Goal: Information Seeking & Learning: Learn about a topic

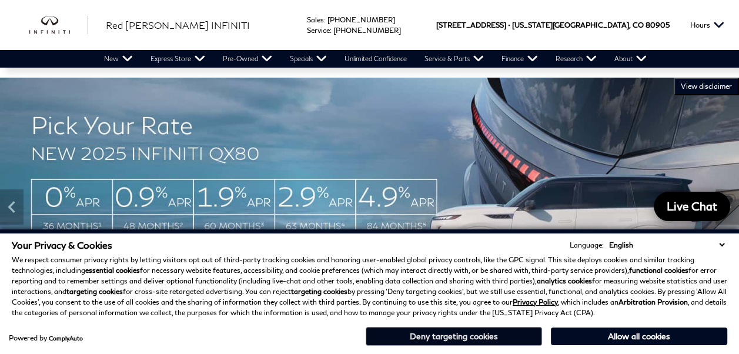
click at [438, 336] on button "Deny targeting cookies" at bounding box center [454, 336] width 176 height 19
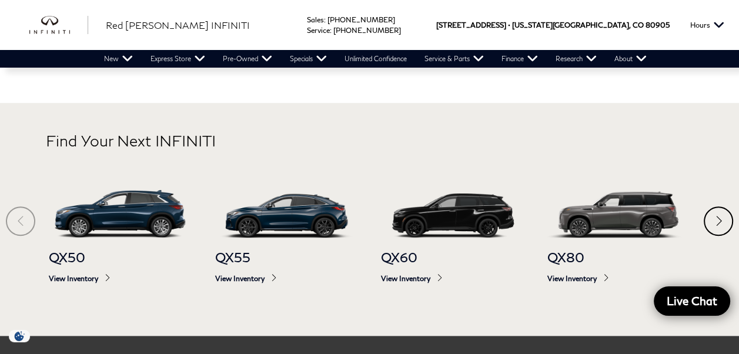
scroll to position [529, 0]
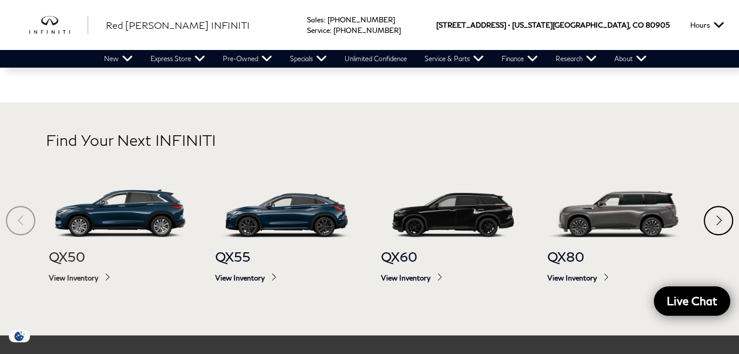
click at [85, 275] on span "View Inventory" at bounding box center [120, 277] width 143 height 9
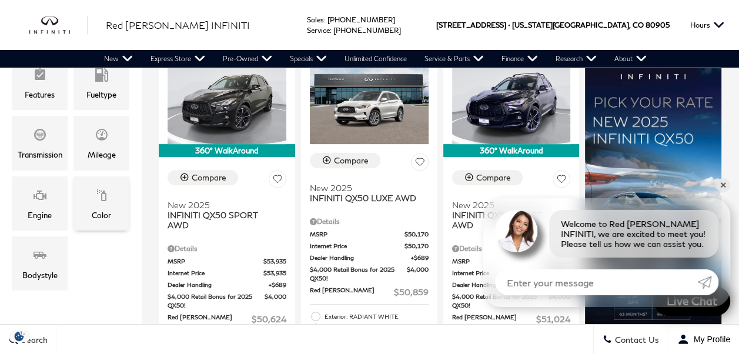
scroll to position [176, 0]
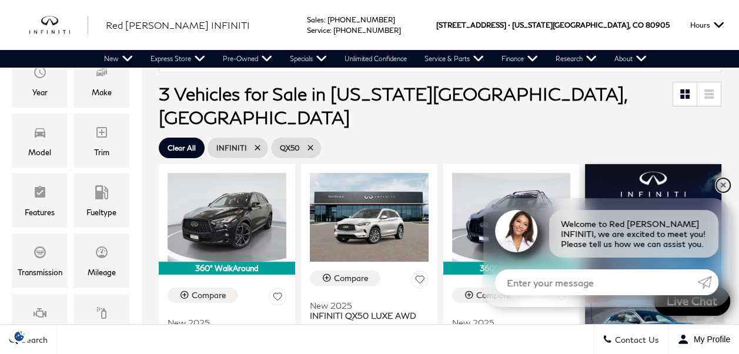
click at [722, 184] on link "✕" at bounding box center [723, 185] width 14 height 14
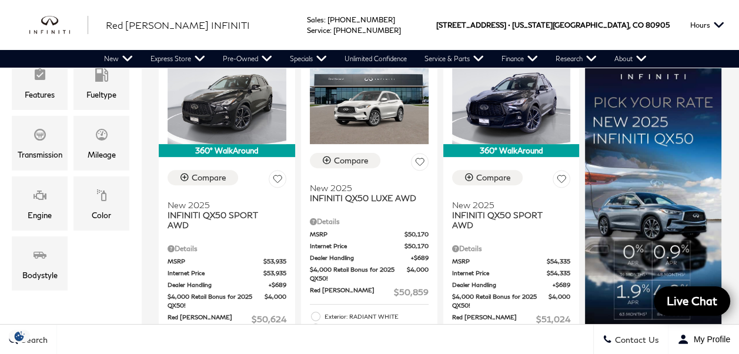
scroll to position [235, 0]
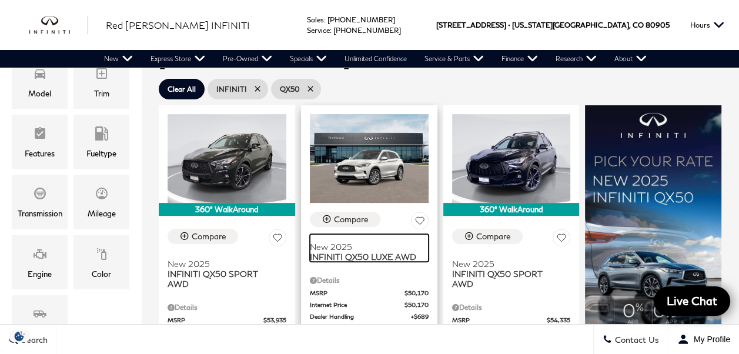
click at [340, 252] on span "INFINITI QX50 LUXE AWD" at bounding box center [365, 257] width 110 height 10
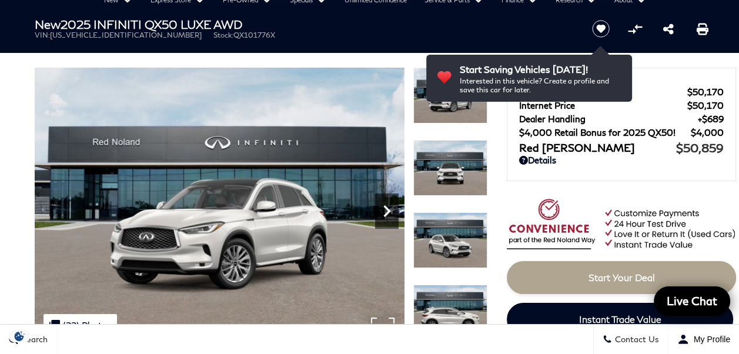
click at [385, 211] on icon "Next" at bounding box center [387, 211] width 24 height 24
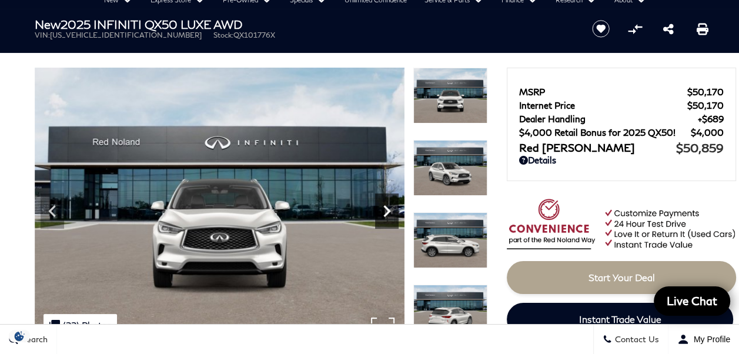
click at [385, 211] on icon "Next" at bounding box center [387, 211] width 24 height 24
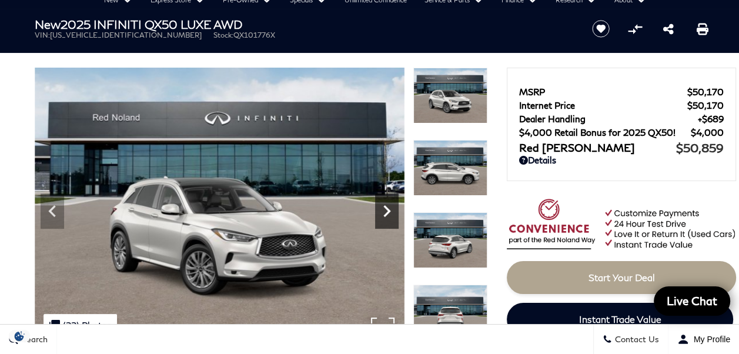
click at [384, 207] on icon "Next" at bounding box center [387, 211] width 24 height 24
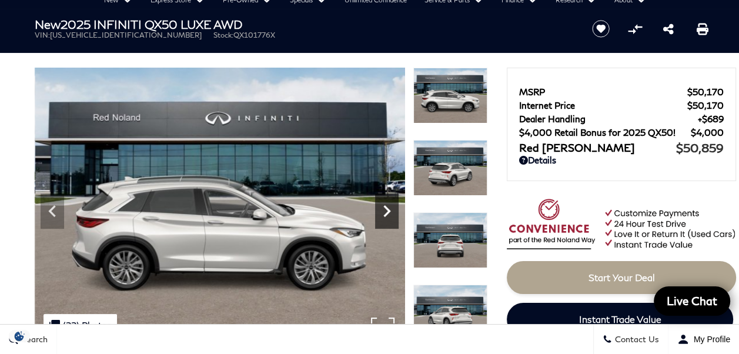
click at [386, 208] on icon "Next" at bounding box center [386, 211] width 7 height 12
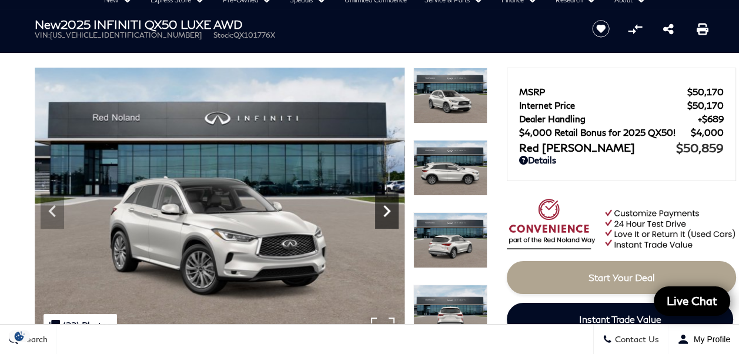
click at [386, 208] on icon "Next" at bounding box center [386, 211] width 7 height 12
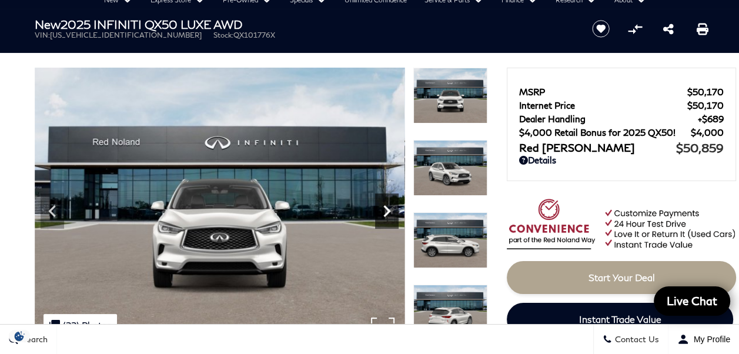
click at [386, 208] on icon "Next" at bounding box center [386, 211] width 7 height 12
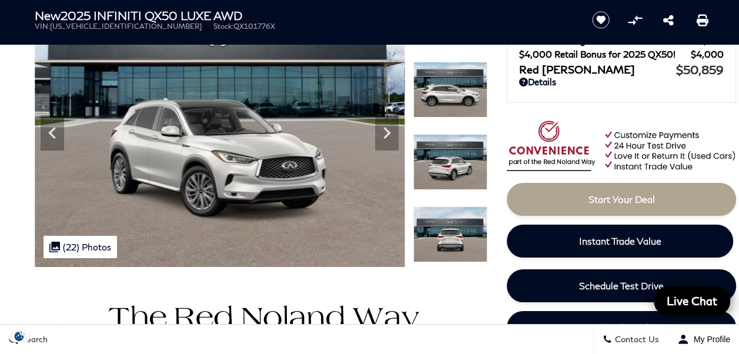
scroll to position [176, 0]
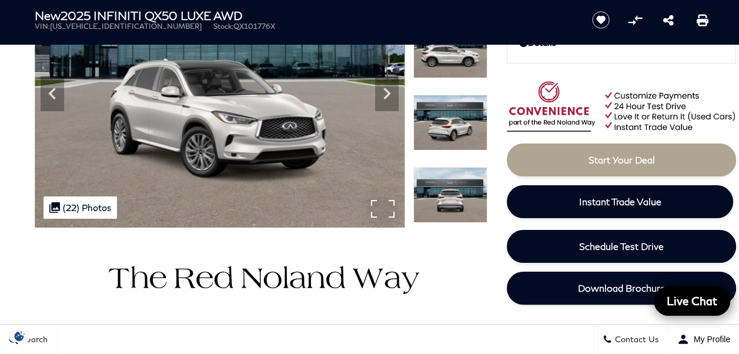
click at [91, 210] on div ".cls-1, .cls-3 { fill: #c50033; } .cls-1 { clip-rule: evenodd; } .cls-2 { clip-…" at bounding box center [81, 207] width 74 height 22
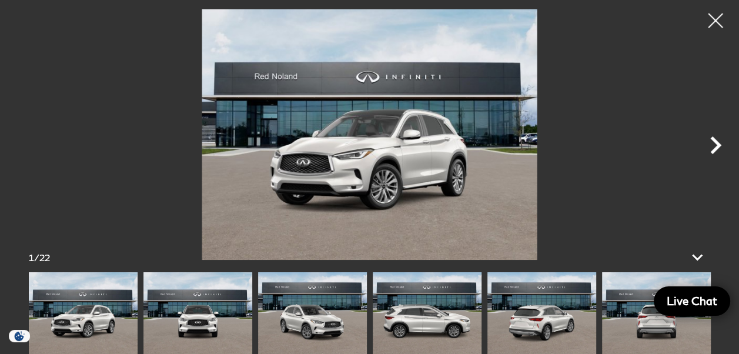
click at [715, 144] on icon "Next" at bounding box center [715, 145] width 35 height 35
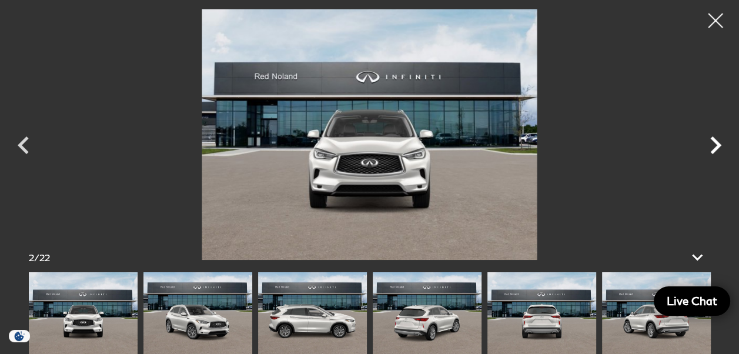
click at [712, 143] on icon "Next" at bounding box center [715, 145] width 35 height 35
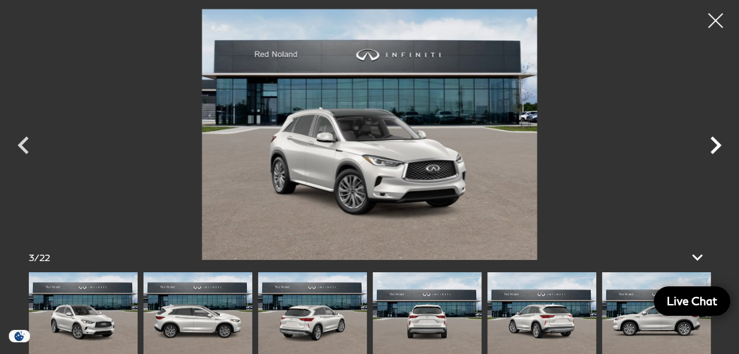
click at [712, 143] on icon "Next" at bounding box center [715, 145] width 35 height 35
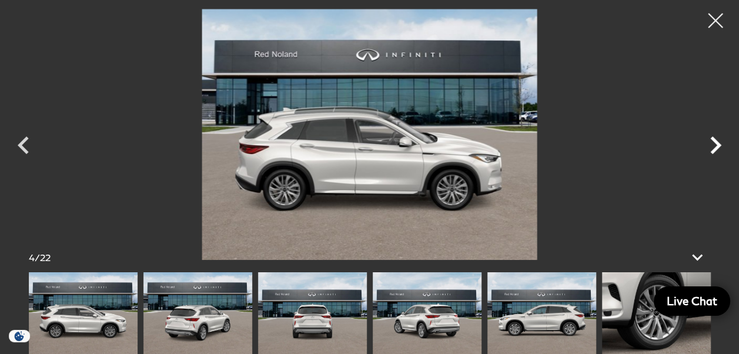
click at [712, 143] on icon "Next" at bounding box center [715, 145] width 35 height 35
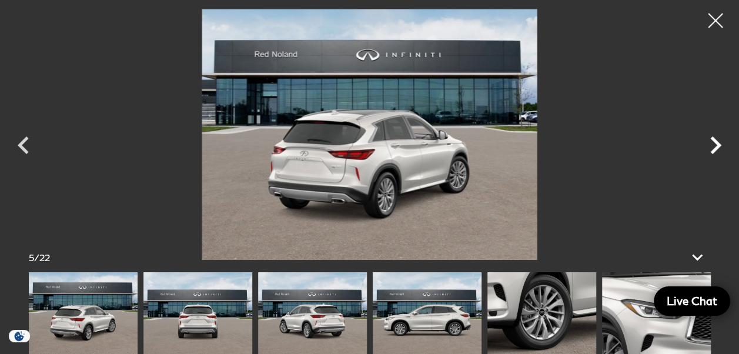
click at [712, 142] on icon "Next" at bounding box center [715, 145] width 35 height 35
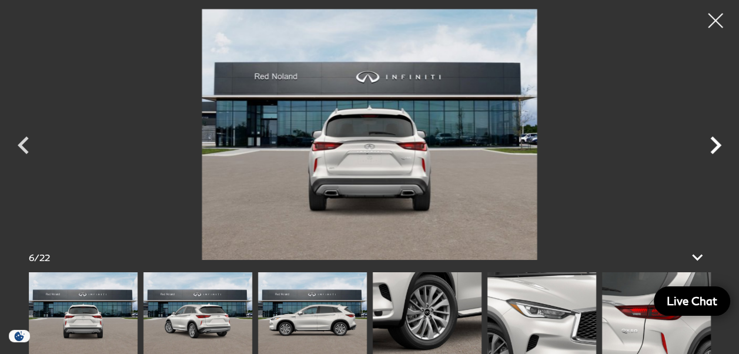
click at [713, 142] on icon "Next" at bounding box center [715, 145] width 35 height 35
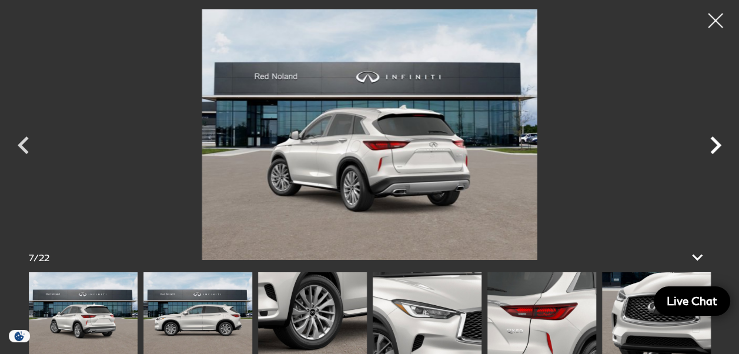
click at [713, 142] on icon "Next" at bounding box center [715, 145] width 35 height 35
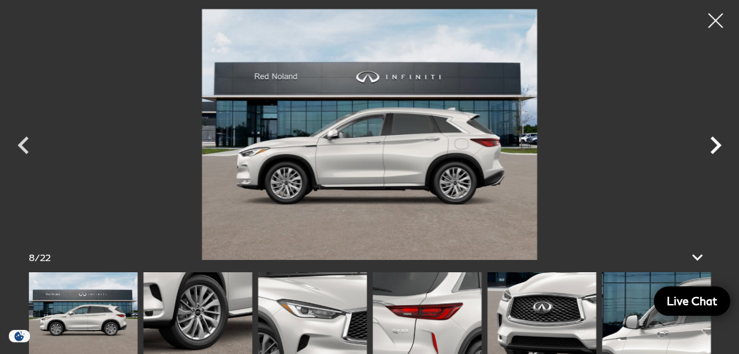
click at [715, 142] on icon "Next" at bounding box center [715, 145] width 35 height 35
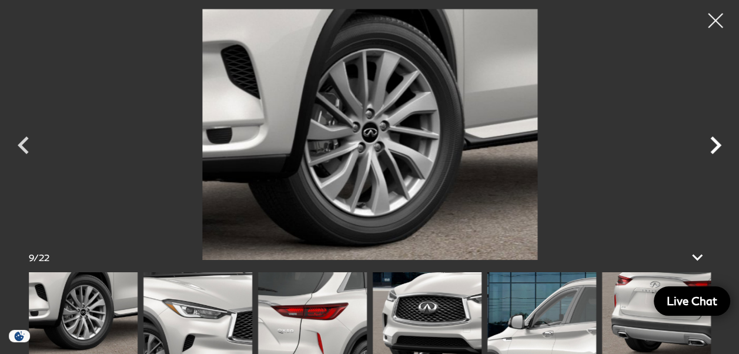
click at [715, 142] on icon "Next" at bounding box center [715, 145] width 35 height 35
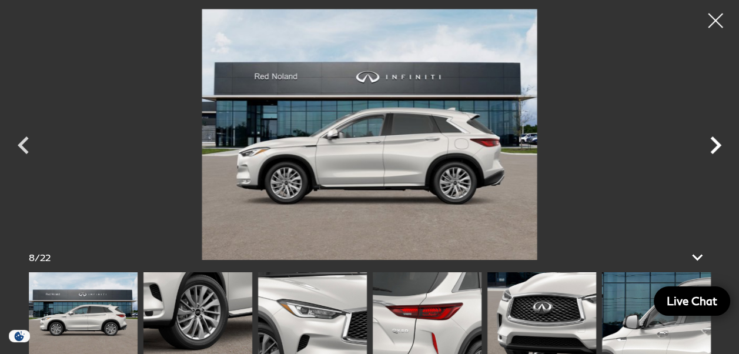
click at [715, 142] on icon "Next" at bounding box center [715, 145] width 11 height 18
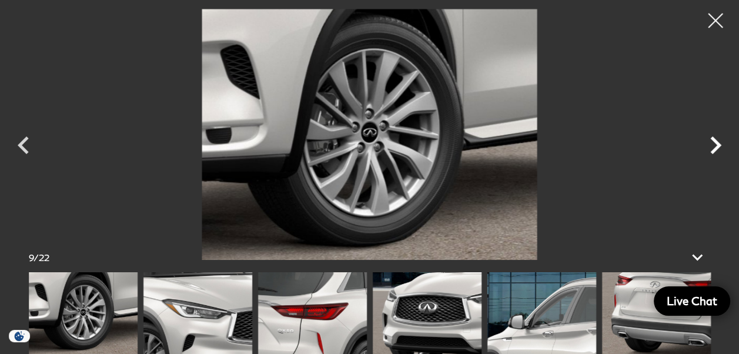
click at [715, 142] on icon "Next" at bounding box center [715, 145] width 11 height 18
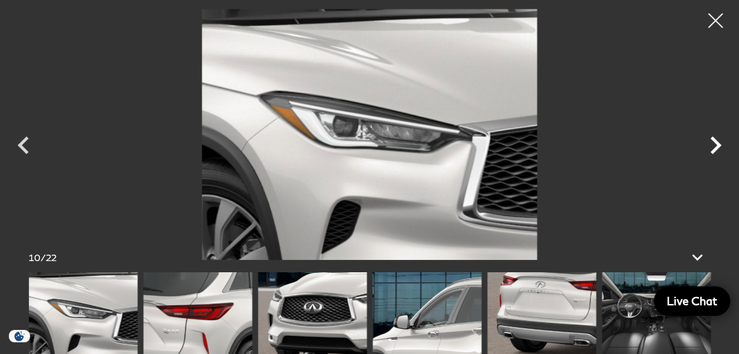
click at [715, 142] on icon "Next" at bounding box center [715, 145] width 11 height 18
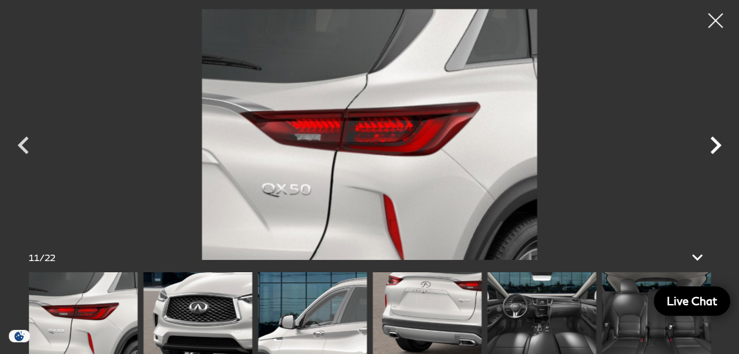
click at [715, 142] on icon "Next" at bounding box center [715, 145] width 11 height 18
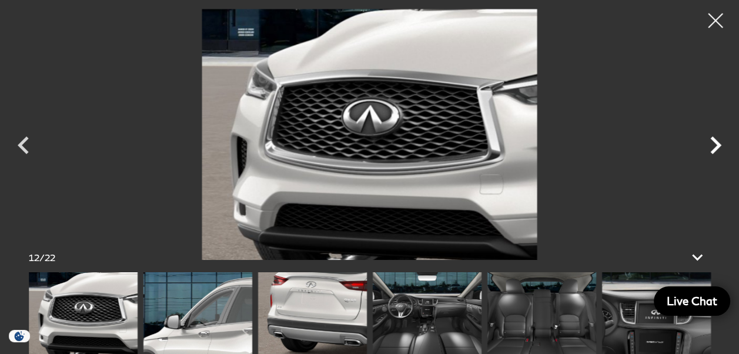
click at [715, 142] on icon "Next" at bounding box center [715, 145] width 11 height 18
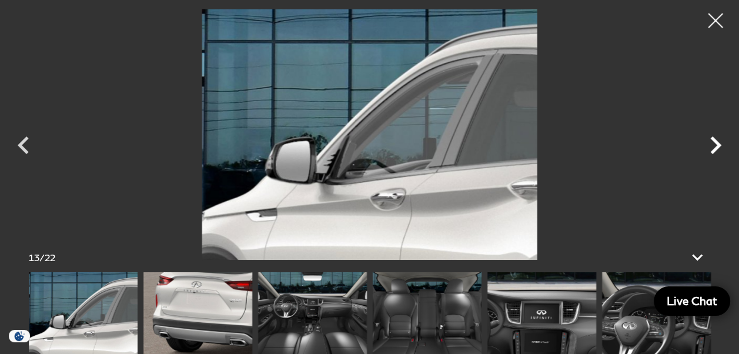
click at [715, 142] on icon "Next" at bounding box center [715, 145] width 11 height 18
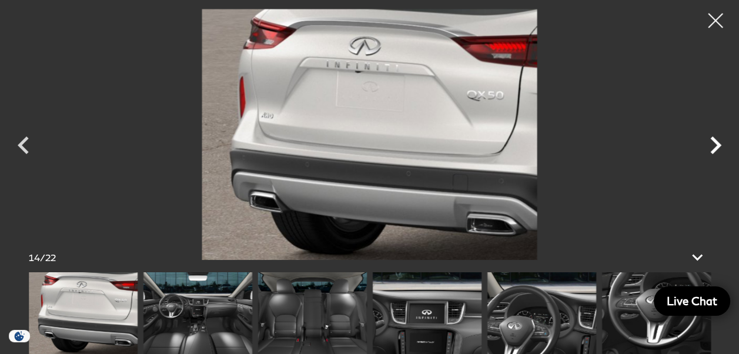
click at [715, 142] on icon "Next" at bounding box center [715, 145] width 11 height 18
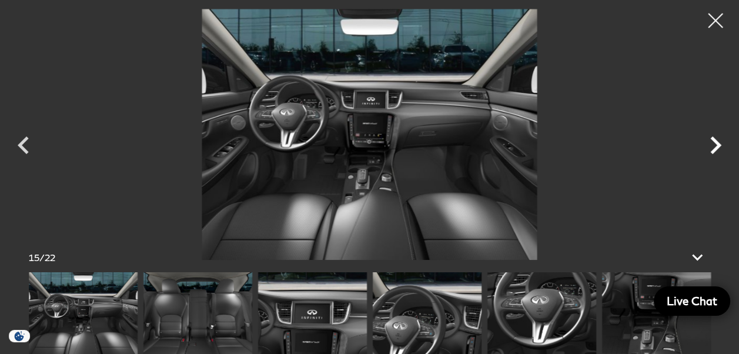
click at [715, 142] on icon "Next" at bounding box center [715, 145] width 11 height 18
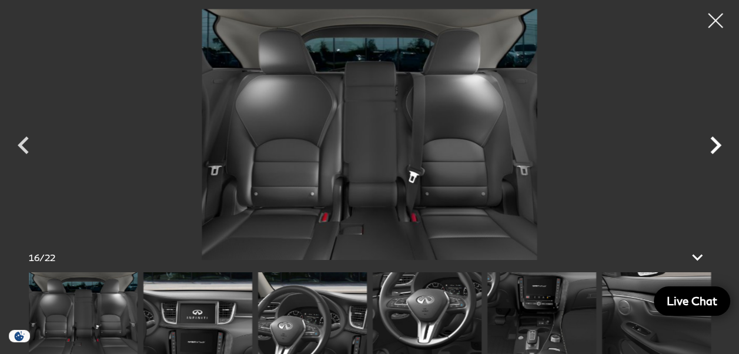
click at [715, 142] on icon "Next" at bounding box center [715, 145] width 11 height 18
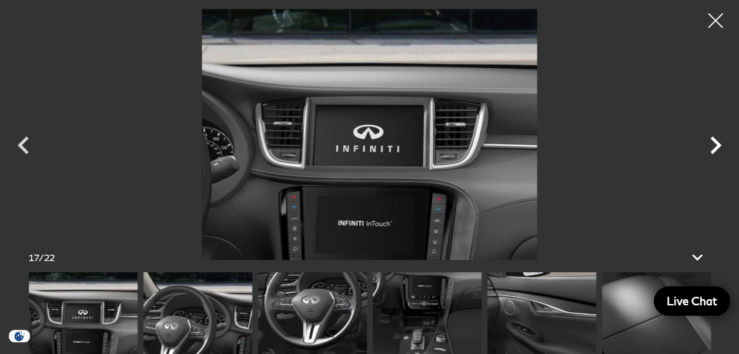
click at [715, 142] on icon "Next" at bounding box center [715, 145] width 11 height 18
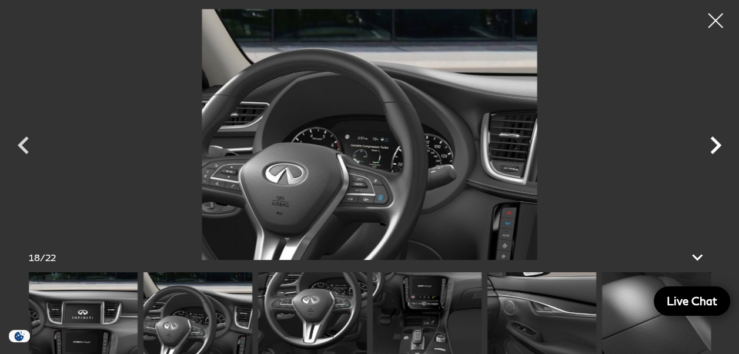
click at [715, 142] on icon "Next" at bounding box center [715, 145] width 11 height 18
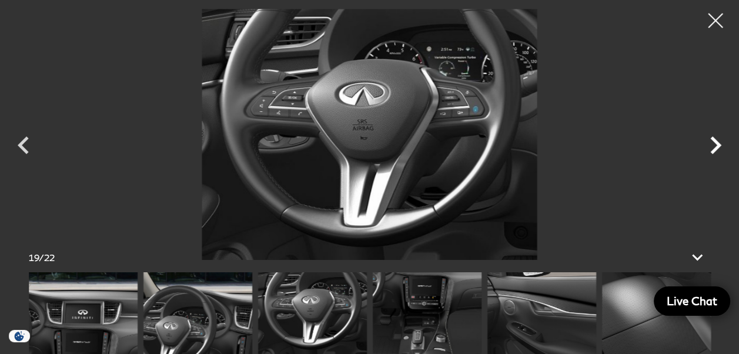
click at [715, 142] on icon "Next" at bounding box center [715, 145] width 11 height 18
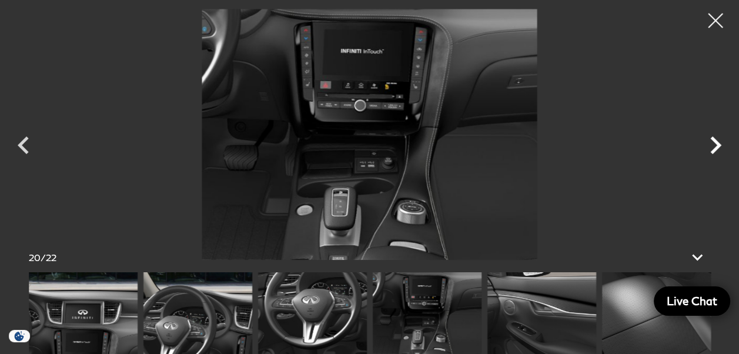
click at [715, 142] on icon "Next" at bounding box center [715, 145] width 11 height 18
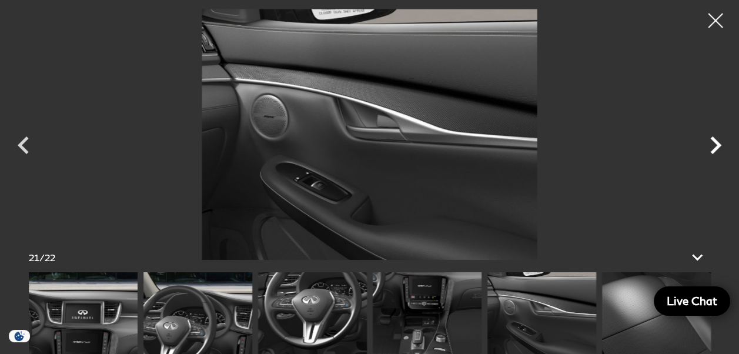
click at [715, 142] on icon "Next" at bounding box center [715, 145] width 11 height 18
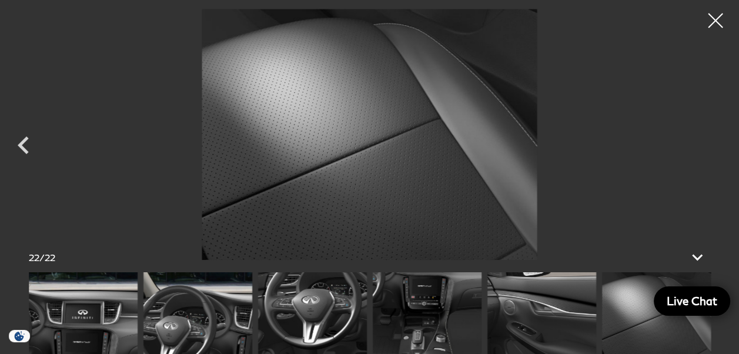
scroll to position [294, 0]
click at [717, 14] on div at bounding box center [715, 20] width 31 height 31
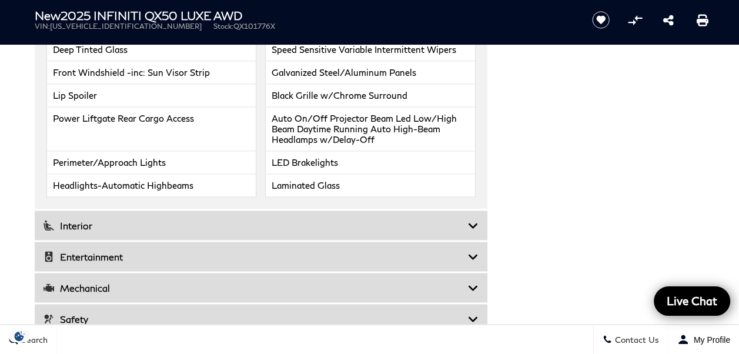
scroll to position [1647, 0]
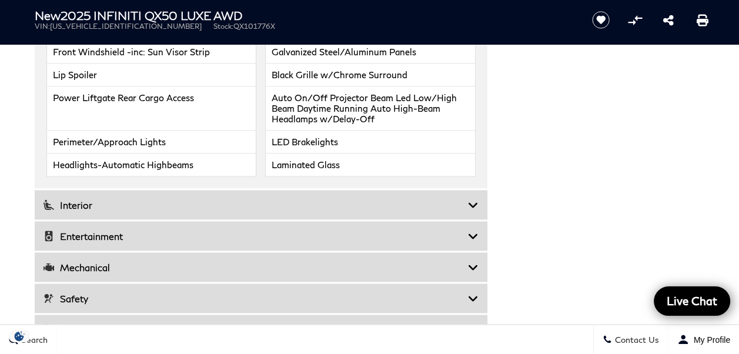
click at [475, 206] on icon at bounding box center [473, 205] width 11 height 12
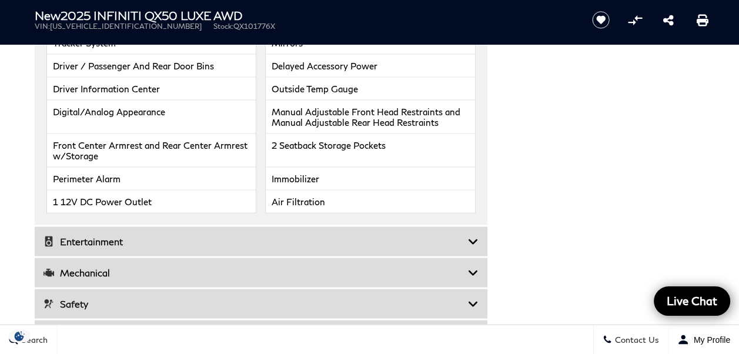
scroll to position [2000, 0]
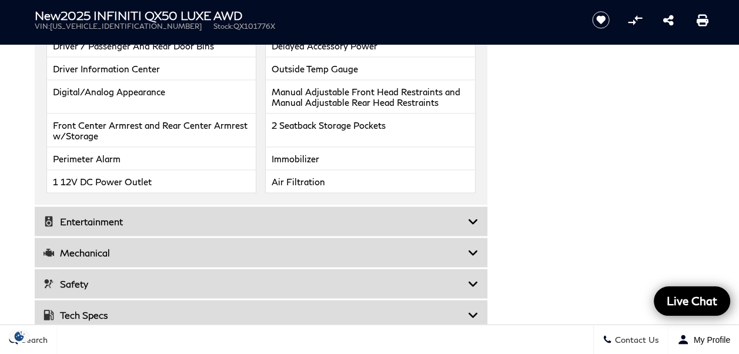
click at [470, 255] on icon at bounding box center [473, 253] width 11 height 12
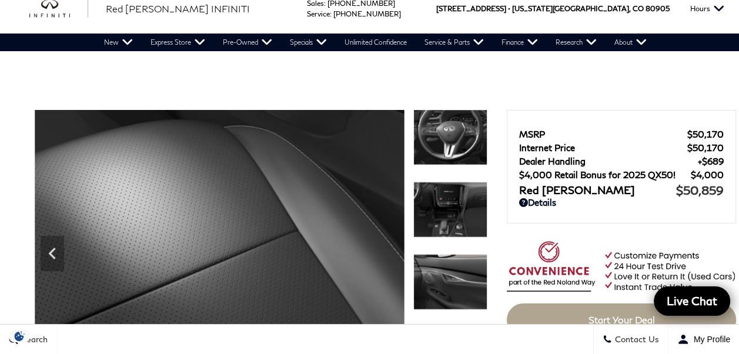
scroll to position [0, 0]
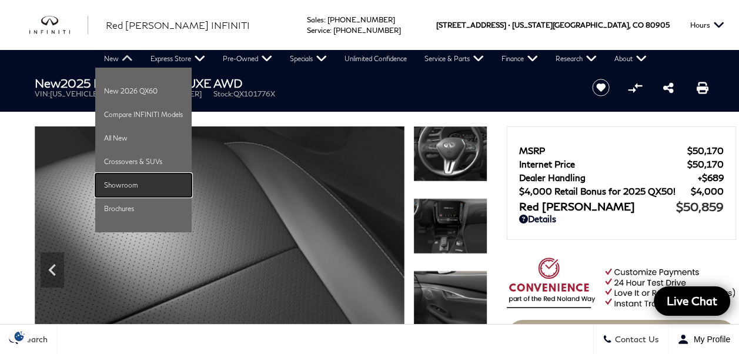
click at [133, 185] on link "Showroom" at bounding box center [143, 185] width 96 height 24
